Goal: Transaction & Acquisition: Purchase product/service

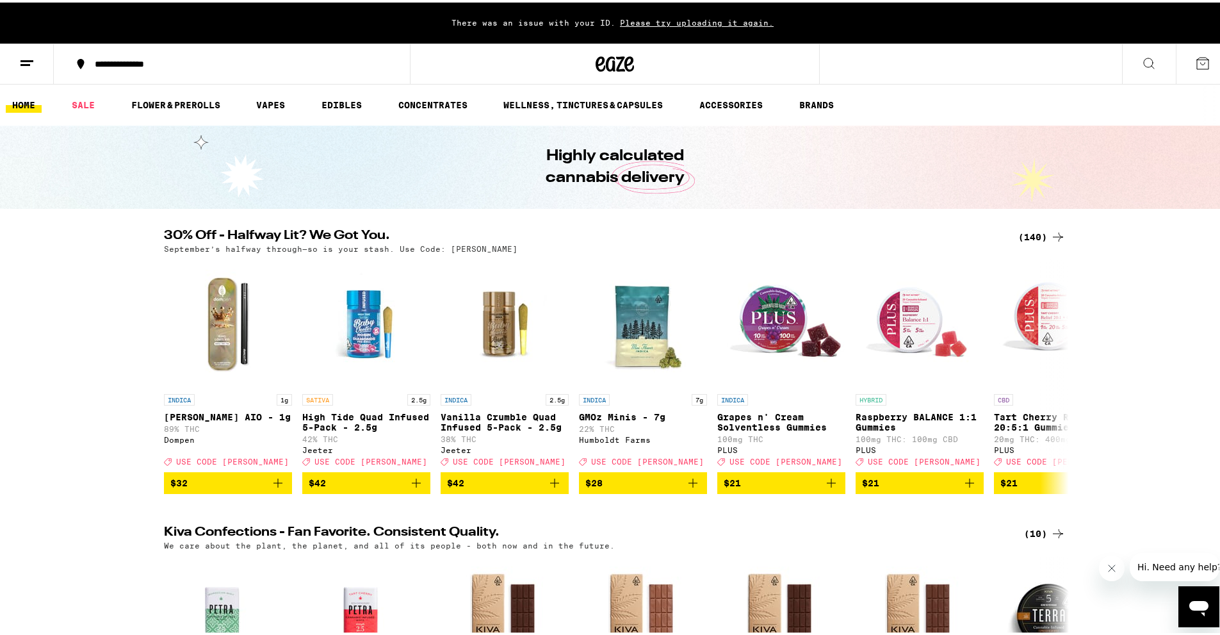
click at [1131, 54] on button at bounding box center [1149, 62] width 54 height 40
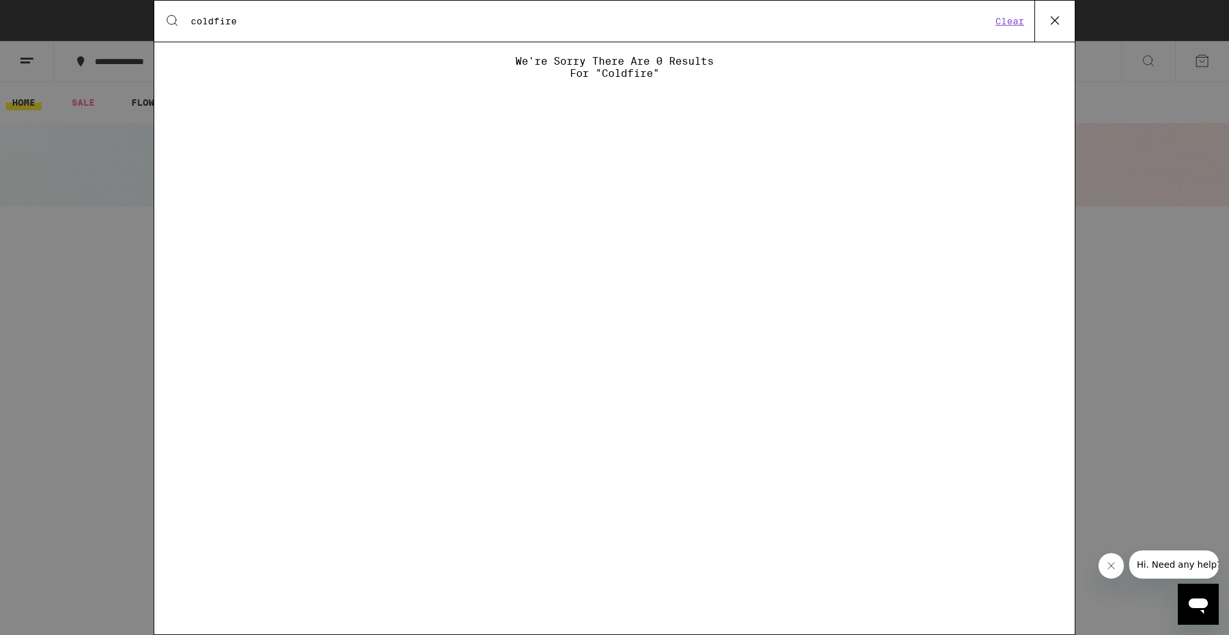
type input "coldfire"
click at [1014, 19] on button "Clear" at bounding box center [1010, 21] width 37 height 12
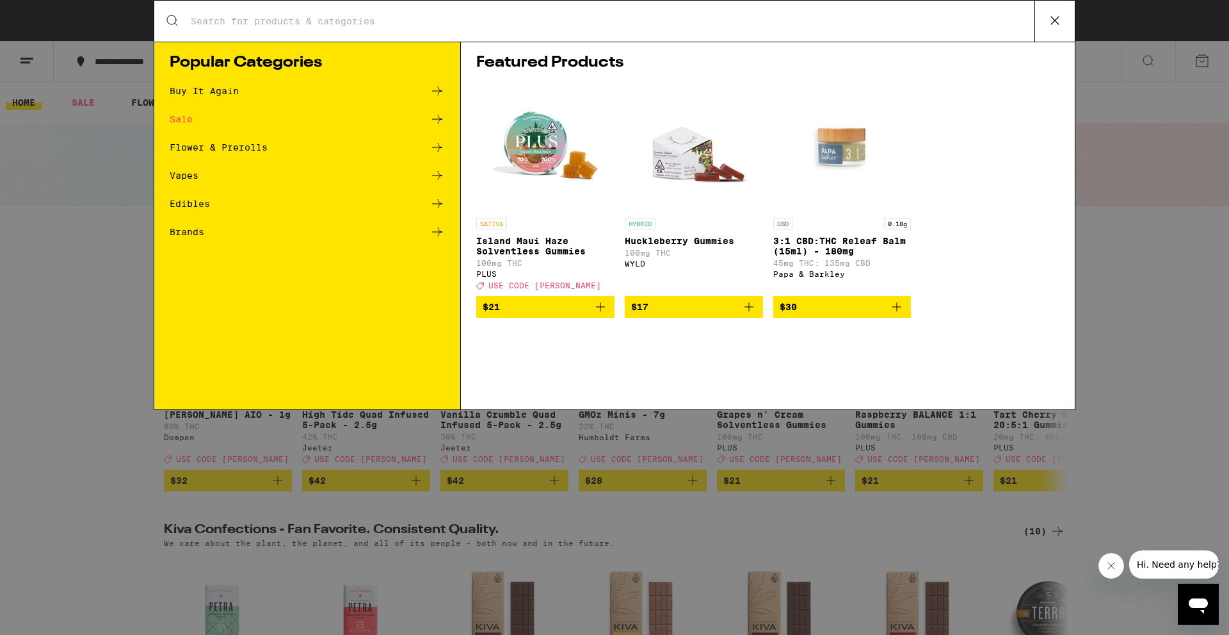
click at [1058, 36] on button at bounding box center [1055, 21] width 40 height 41
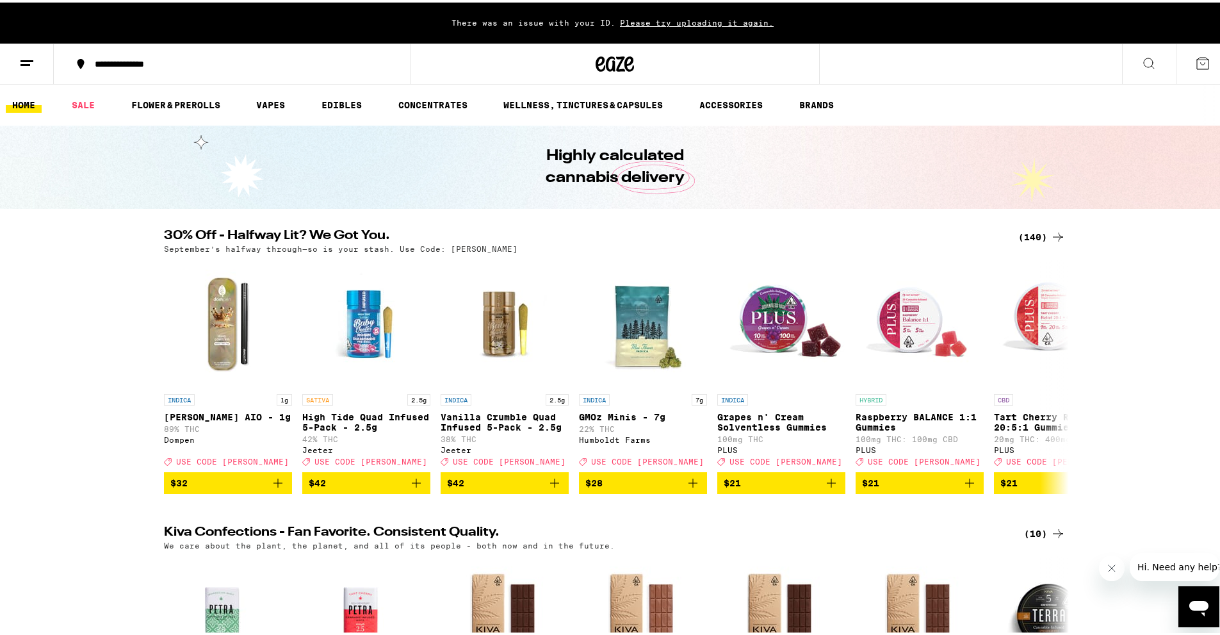
click at [861, 185] on div "Highly calculated cannabis delivery" at bounding box center [614, 164] width 1229 height 83
